Goal: Transaction & Acquisition: Purchase product/service

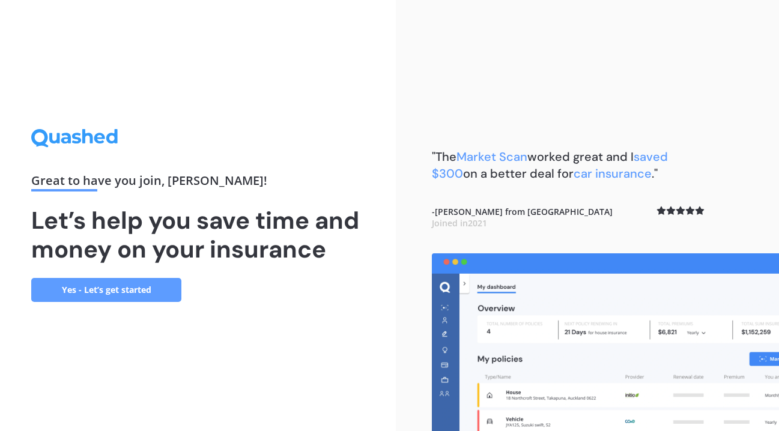
click at [121, 298] on link "Yes - Let’s get started" at bounding box center [106, 290] width 150 height 24
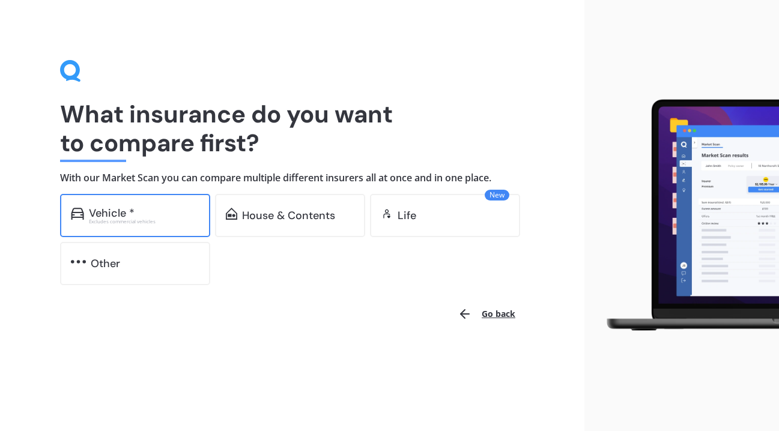
click at [146, 213] on div "Vehicle *" at bounding box center [144, 213] width 110 height 12
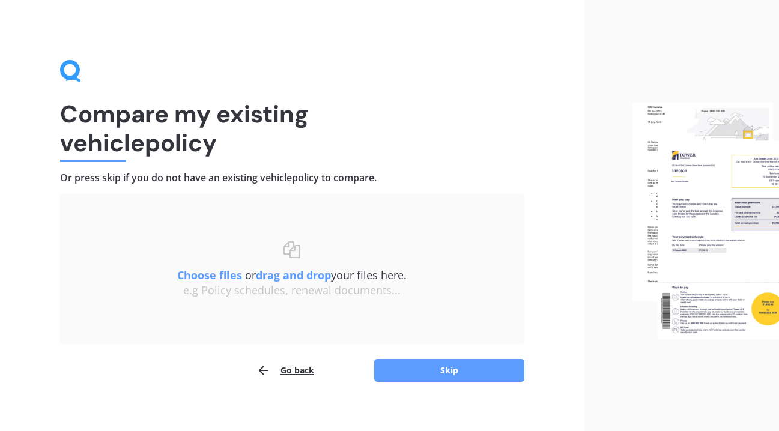
scroll to position [11, 0]
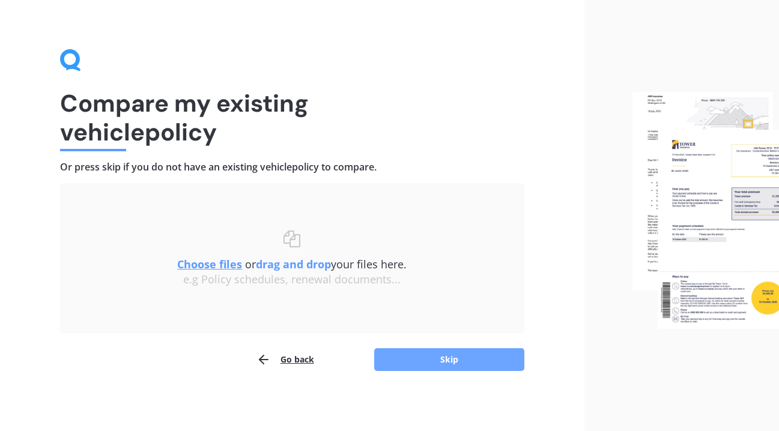
click at [484, 364] on button "Skip" at bounding box center [449, 359] width 150 height 23
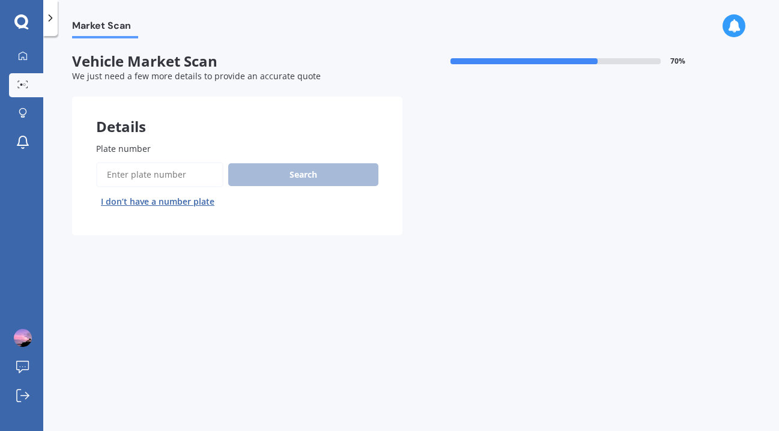
click at [158, 171] on input "Plate number" at bounding box center [159, 174] width 127 height 25
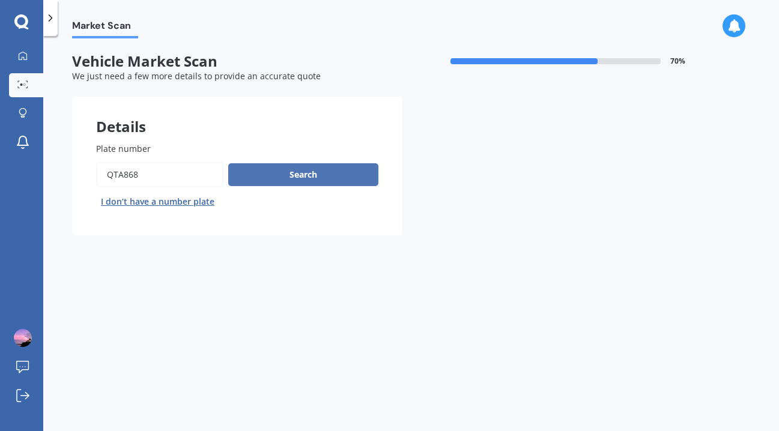
type input "Qta868"
click at [326, 169] on button "Search" at bounding box center [303, 174] width 150 height 23
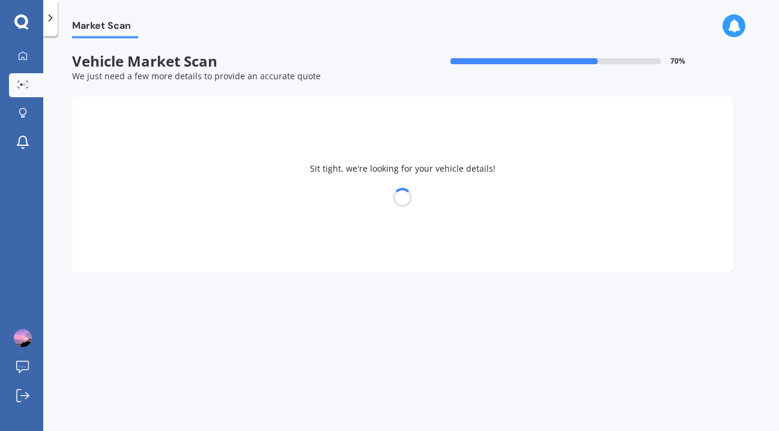
select select "TOYOTA"
select select "COROLLA"
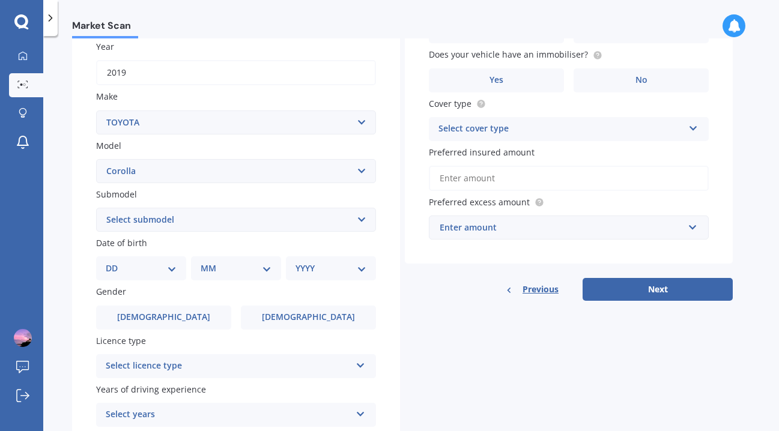
scroll to position [177, 0]
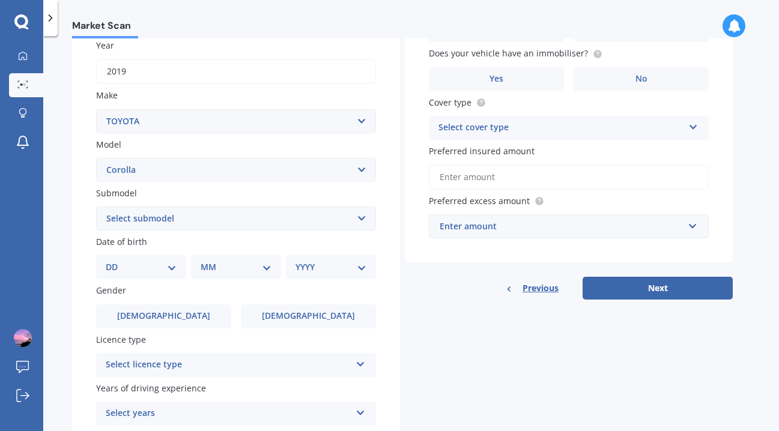
click at [369, 219] on select "Select submodel (All other) Axio Diesel [PERSON_NAME] 2WD [PERSON_NAME] 4WD FXG…" at bounding box center [236, 219] width 280 height 24
select select "[PERSON_NAME] 2WD"
click at [96, 208] on select "Select submodel (All other) Axio Diesel [PERSON_NAME] 2WD [PERSON_NAME] 4WD FXG…" at bounding box center [236, 219] width 280 height 24
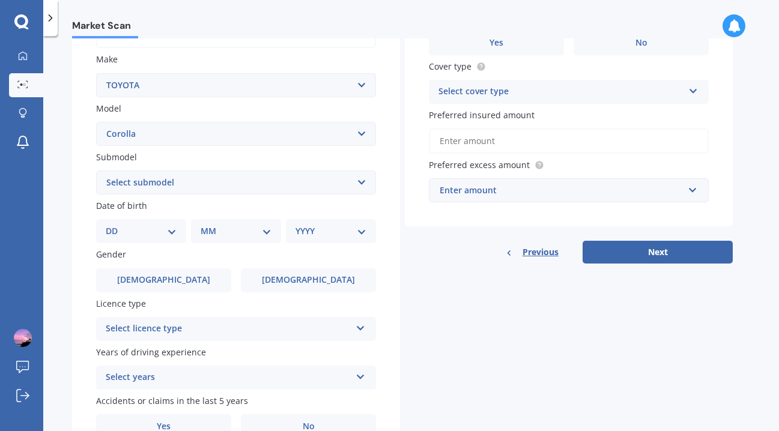
scroll to position [216, 0]
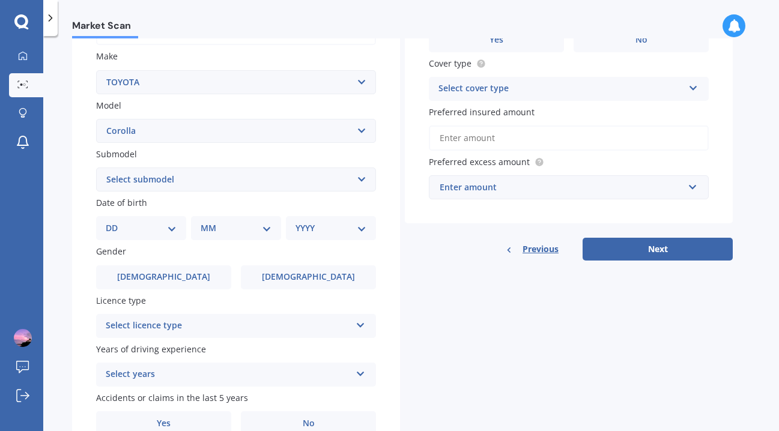
click at [170, 231] on select "DD 01 02 03 04 05 06 07 08 09 10 11 12 13 14 15 16 17 18 19 20 21 22 23 24 25 2…" at bounding box center [141, 228] width 71 height 13
select select "17"
click at [115, 223] on select "DD 01 02 03 04 05 06 07 08 09 10 11 12 13 14 15 16 17 18 19 20 21 22 23 24 25 2…" at bounding box center [141, 228] width 71 height 13
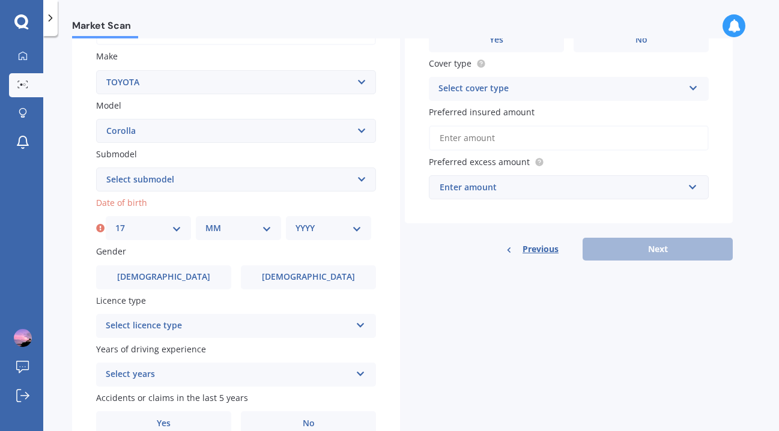
click at [267, 232] on select "MM 01 02 03 04 05 06 07 08 09 10 11 12" at bounding box center [238, 228] width 66 height 13
select select "06"
click at [205, 223] on select "MM 01 02 03 04 05 06 07 08 09 10 11 12" at bounding box center [238, 228] width 66 height 13
click at [355, 229] on select "YYYY 2025 2024 2023 2022 2021 2020 2019 2018 2017 2016 2015 2014 2013 2012 2011…" at bounding box center [328, 228] width 66 height 13
select select "1979"
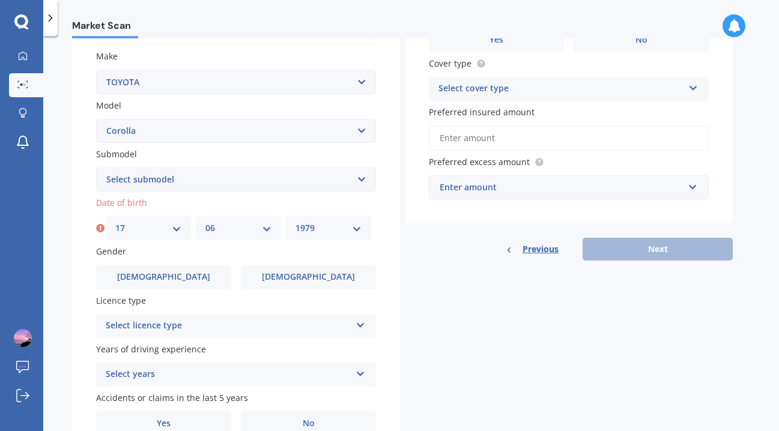
click at [295, 223] on select "YYYY 2025 2024 2023 2022 2021 2020 2019 2018 2017 2016 2015 2014 2013 2012 2011…" at bounding box center [328, 228] width 66 height 13
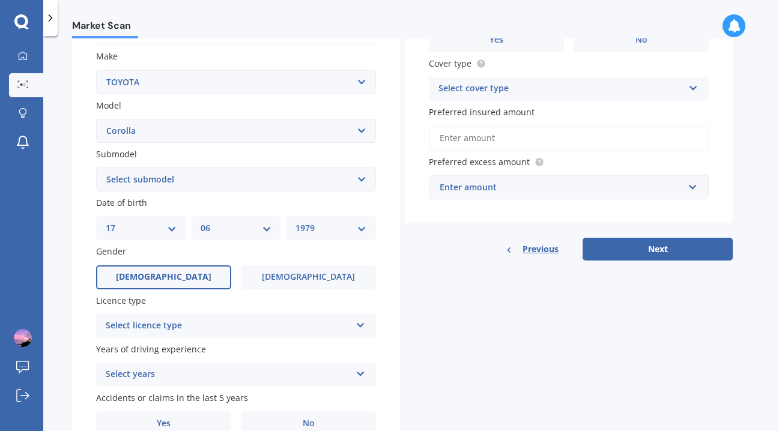
click at [189, 279] on label "[DEMOGRAPHIC_DATA]" at bounding box center [163, 277] width 135 height 24
click at [0, 0] on input "[DEMOGRAPHIC_DATA]" at bounding box center [0, 0] width 0 height 0
click at [359, 327] on icon at bounding box center [360, 323] width 10 height 8
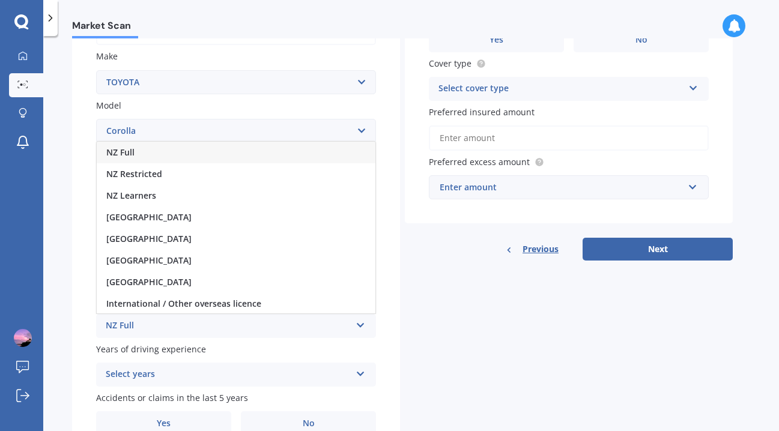
click at [243, 151] on div "NZ Full" at bounding box center [236, 153] width 279 height 22
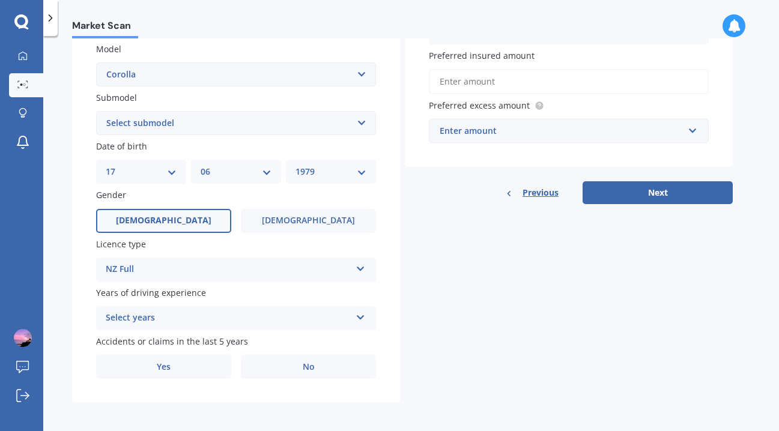
scroll to position [279, 0]
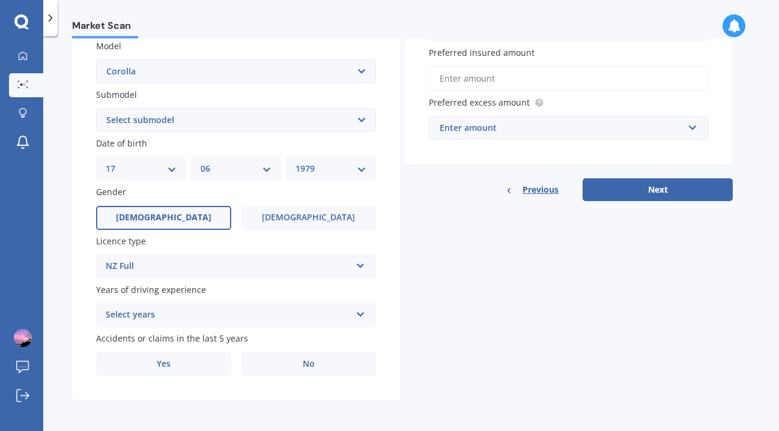
click at [363, 316] on icon at bounding box center [360, 312] width 10 height 8
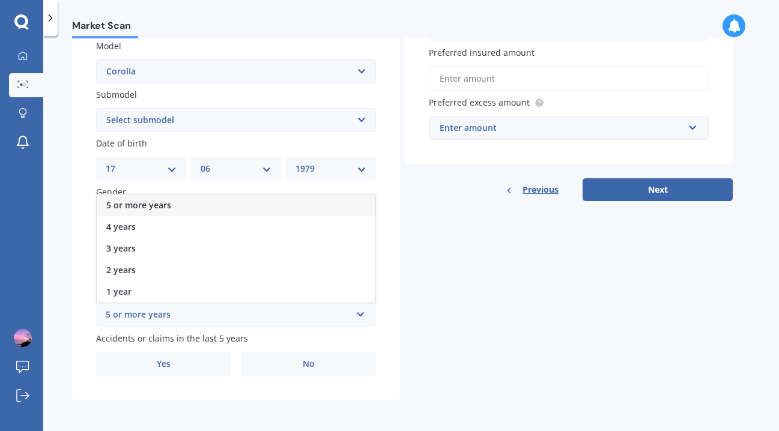
click at [259, 209] on div "5 or more years" at bounding box center [236, 206] width 279 height 22
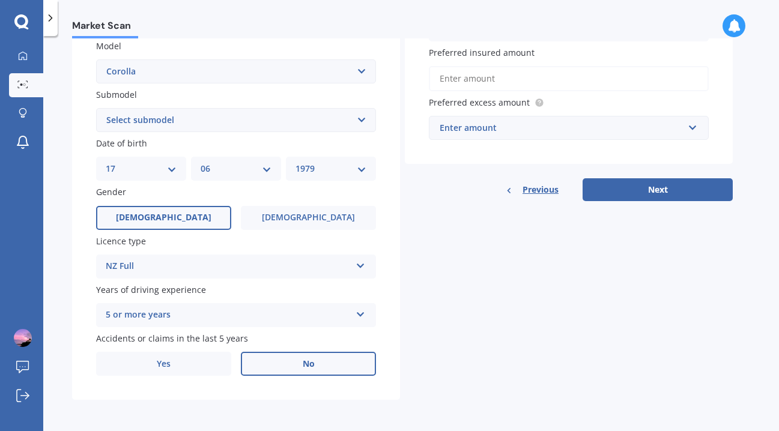
click at [310, 361] on span "No" at bounding box center [309, 364] width 12 height 10
click at [0, 0] on input "No" at bounding box center [0, 0] width 0 height 0
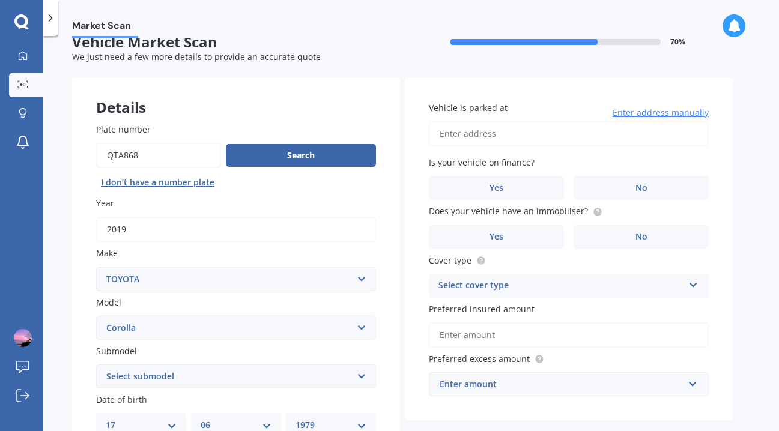
scroll to position [0, 0]
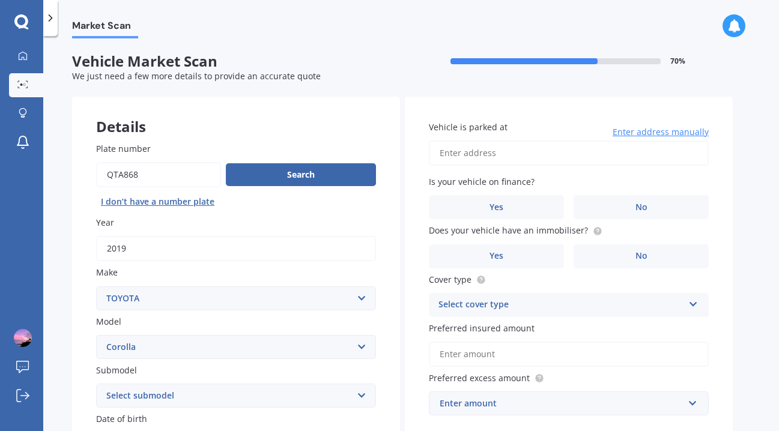
click at [472, 158] on input "Vehicle is parked at" at bounding box center [569, 152] width 280 height 25
type input "[STREET_ADDRESS]"
click at [646, 209] on span "No" at bounding box center [641, 207] width 12 height 10
click at [0, 0] on input "No" at bounding box center [0, 0] width 0 height 0
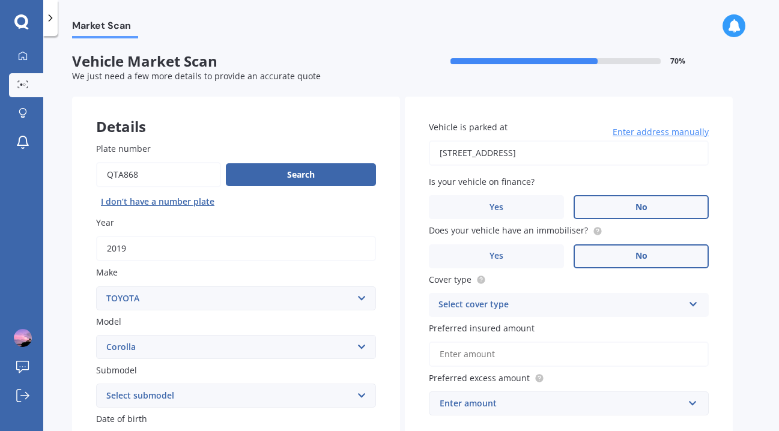
click at [622, 258] on label "No" at bounding box center [640, 256] width 135 height 24
click at [0, 0] on input "No" at bounding box center [0, 0] width 0 height 0
click at [699, 303] on div "Select cover type Comprehensive Third Party, Fire & Theft Third Party" at bounding box center [569, 305] width 280 height 24
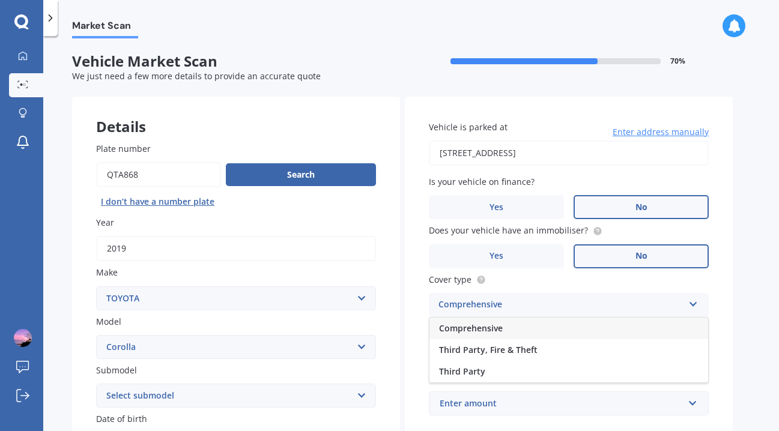
click at [633, 325] on div "Comprehensive" at bounding box center [568, 329] width 279 height 22
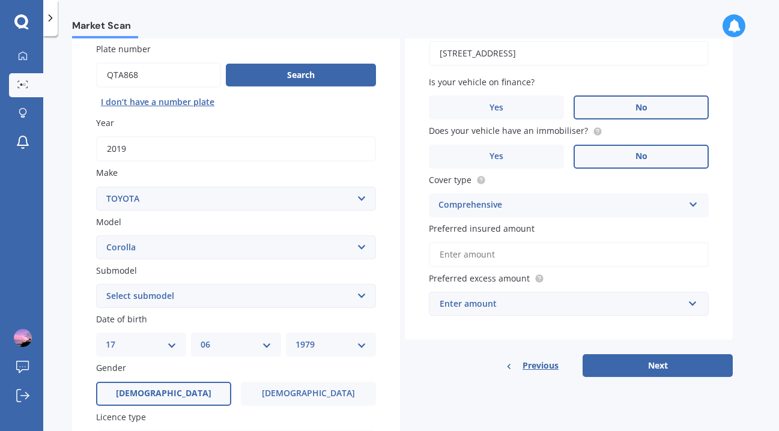
scroll to position [100, 0]
click at [590, 255] on input "Preferred insured amount" at bounding box center [569, 253] width 280 height 25
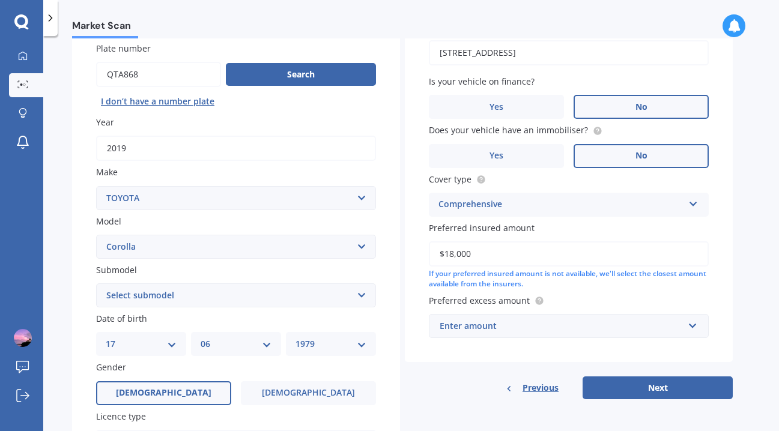
type input "$18,000"
click at [698, 328] on input "text" at bounding box center [564, 326] width 269 height 23
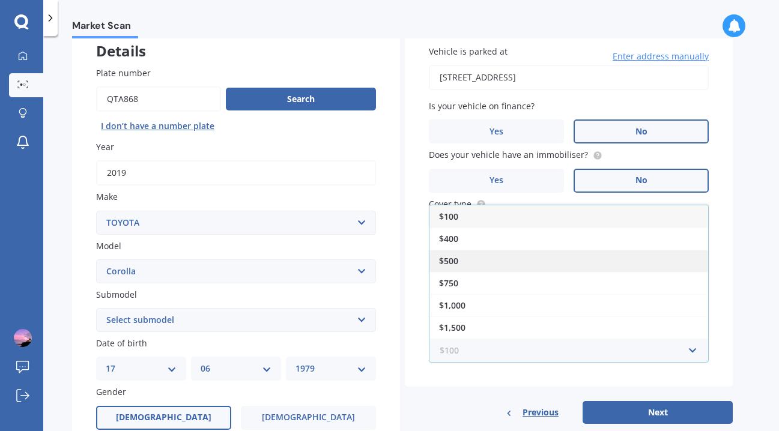
scroll to position [72, 0]
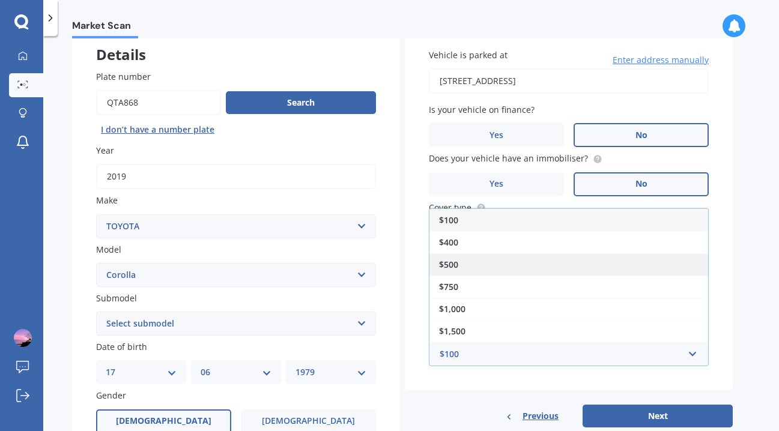
click at [553, 268] on div "$500" at bounding box center [568, 264] width 279 height 22
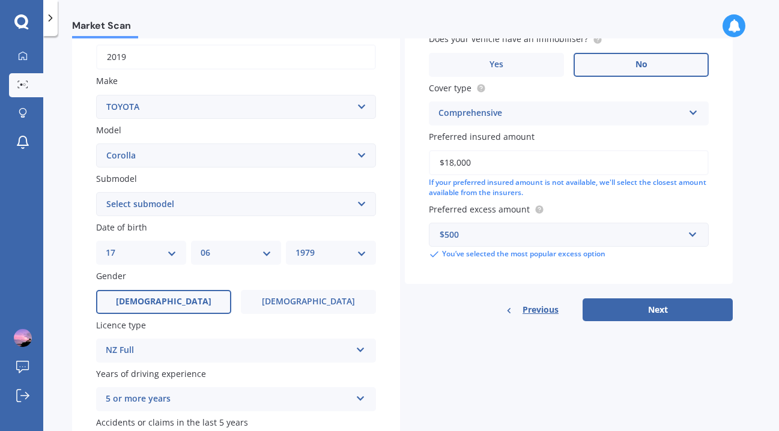
scroll to position [241, 0]
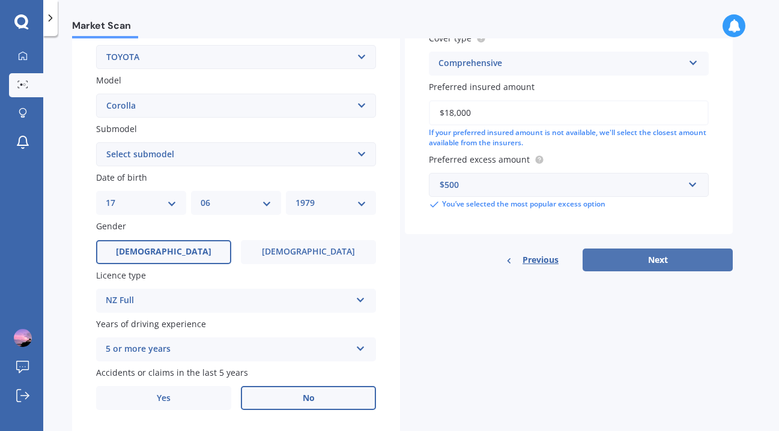
click at [671, 265] on button "Next" at bounding box center [657, 260] width 150 height 23
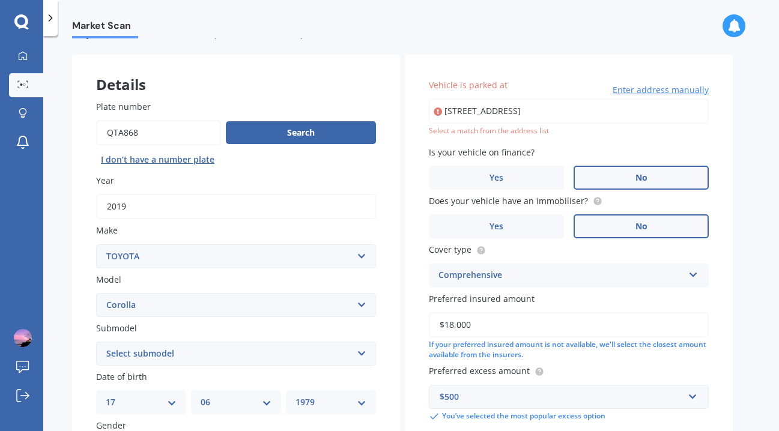
scroll to position [37, 0]
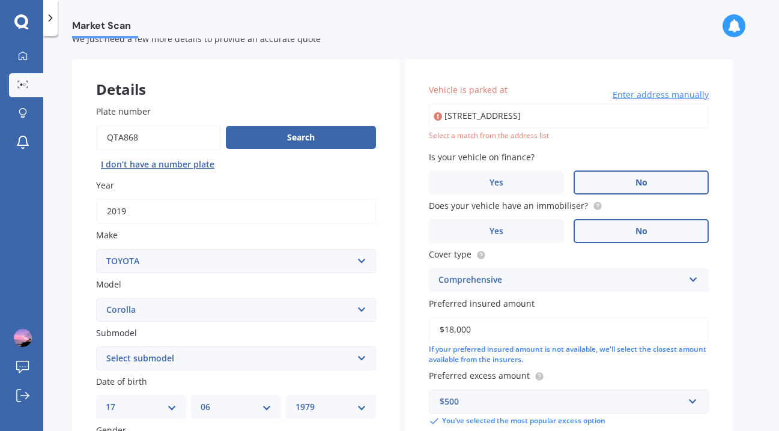
click at [478, 118] on input "[STREET_ADDRESS]" at bounding box center [569, 115] width 280 height 25
click at [543, 112] on input "Vehicle is parked at" at bounding box center [569, 115] width 280 height 25
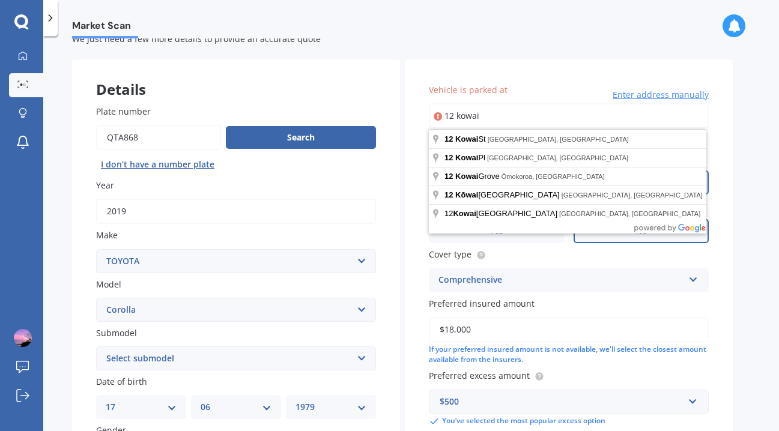
click at [747, 155] on div "Market Scan Vehicle Market Scan 70 % We just need a few more details to provide…" at bounding box center [410, 235] width 735 height 395
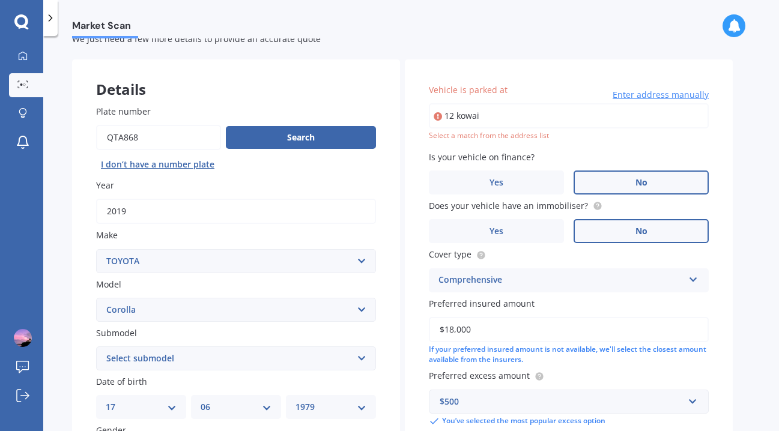
click at [490, 113] on input "12 kowai" at bounding box center [569, 115] width 280 height 25
type input "[STREET_ADDRESS]"
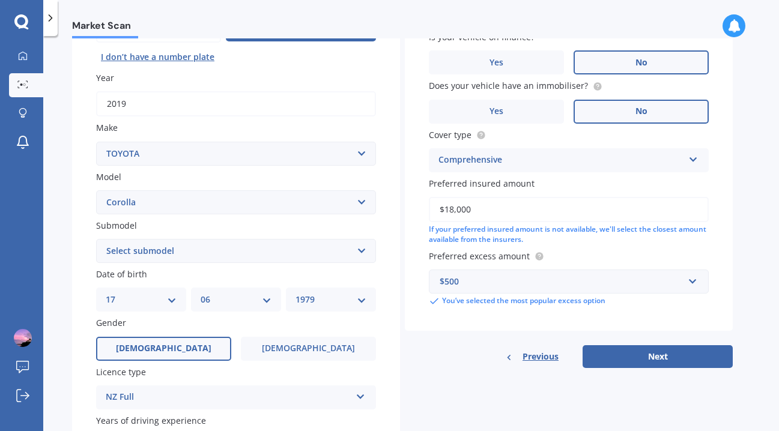
scroll to position [174, 0]
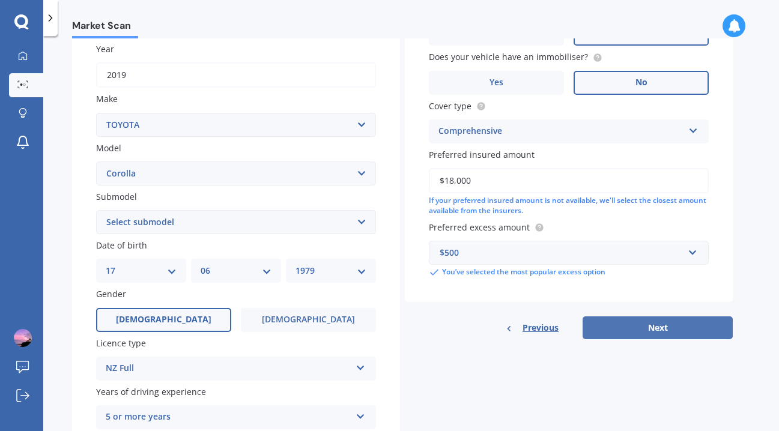
click at [668, 337] on button "Next" at bounding box center [657, 327] width 150 height 23
select select "17"
select select "06"
select select "1979"
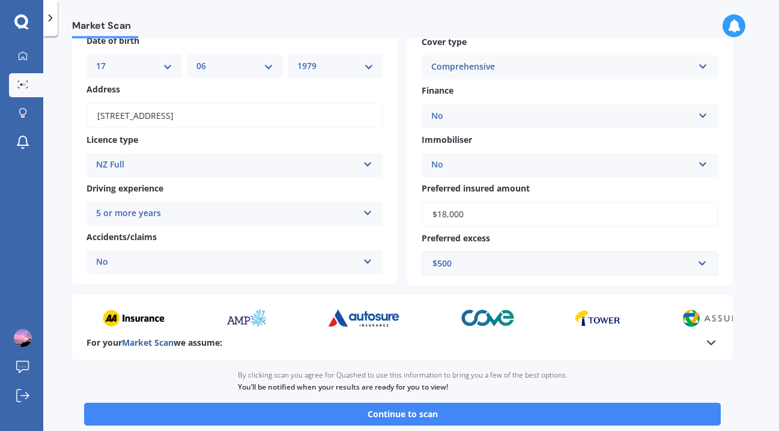
scroll to position [190, 0]
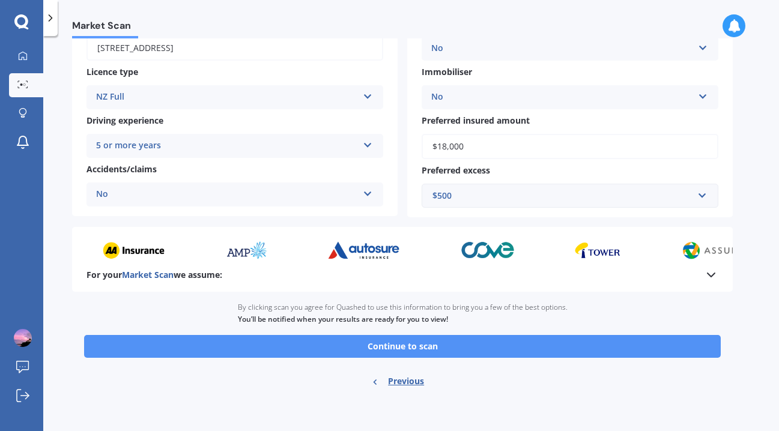
click at [481, 342] on button "Continue to scan" at bounding box center [402, 346] width 636 height 23
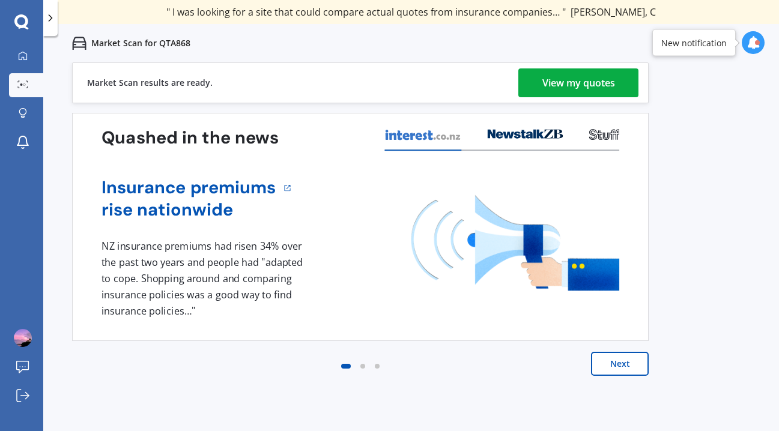
click at [581, 85] on div "View my quotes" at bounding box center [578, 82] width 73 height 29
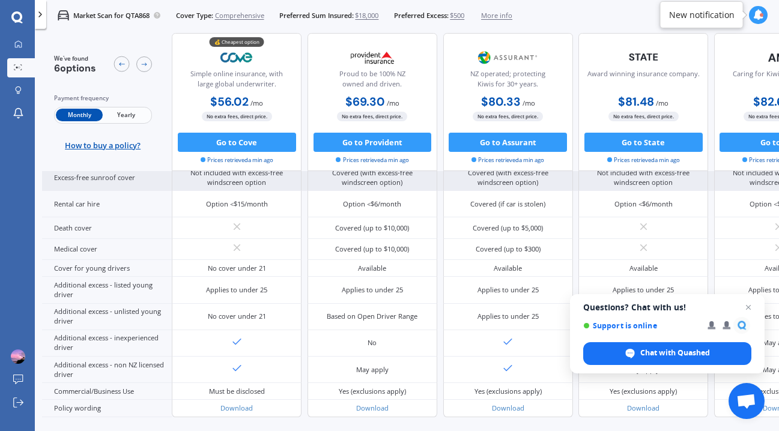
scroll to position [545, 0]
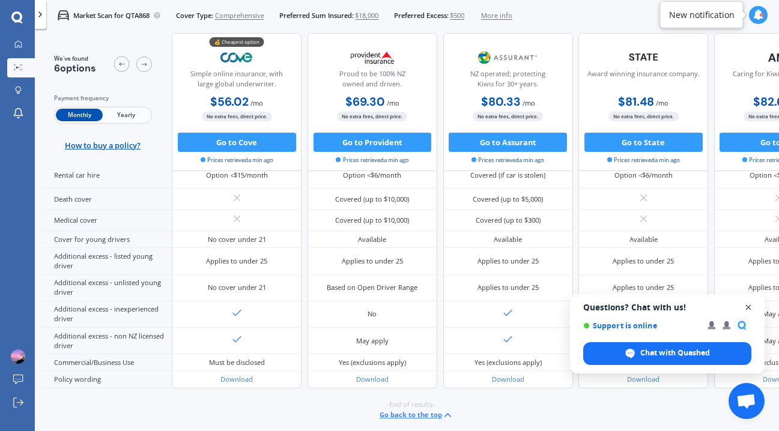
click at [744, 304] on span "Close chat" at bounding box center [748, 307] width 15 height 15
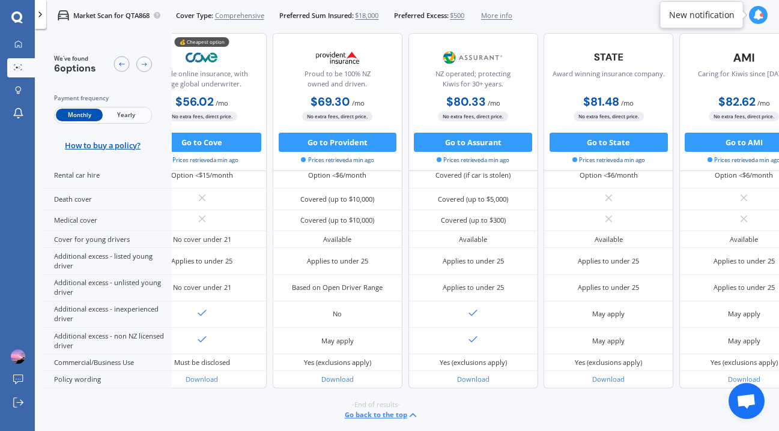
scroll to position [544, 130]
